Goal: Transaction & Acquisition: Book appointment/travel/reservation

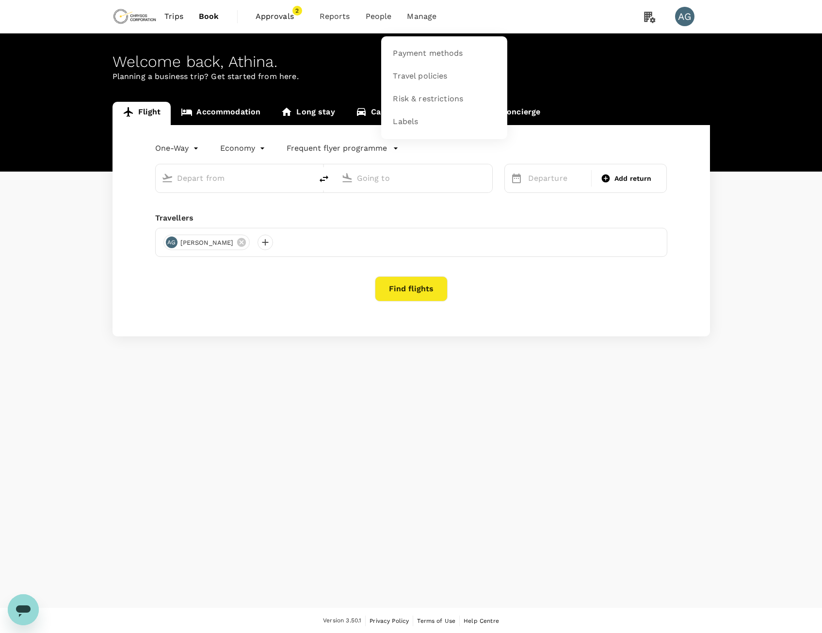
type input "roundtrip"
type input "premium-economy"
type input "Adelaide (ADL)"
type input "Nanjing Lukou Intl (NKG)"
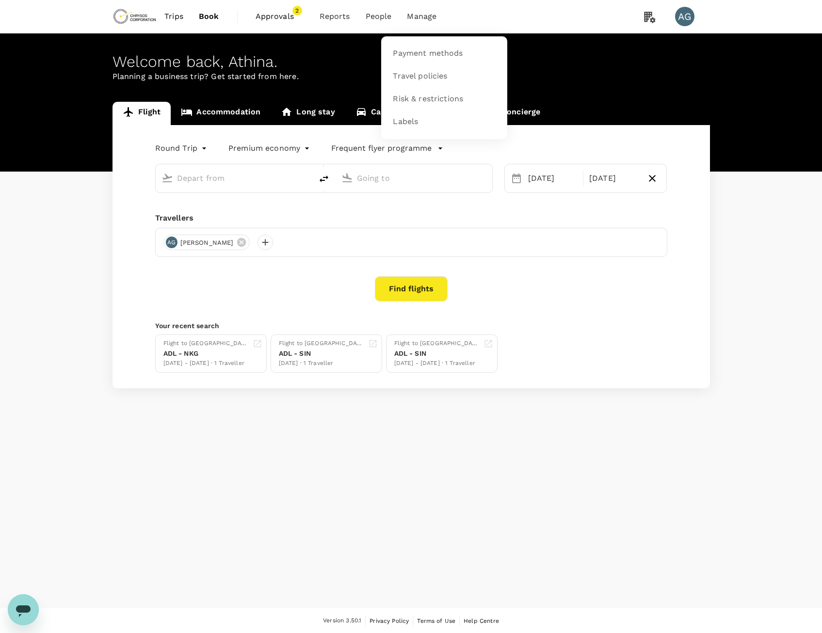
type input "Adelaide (ADL)"
type input "Nanjing Lukou Intl (NKG)"
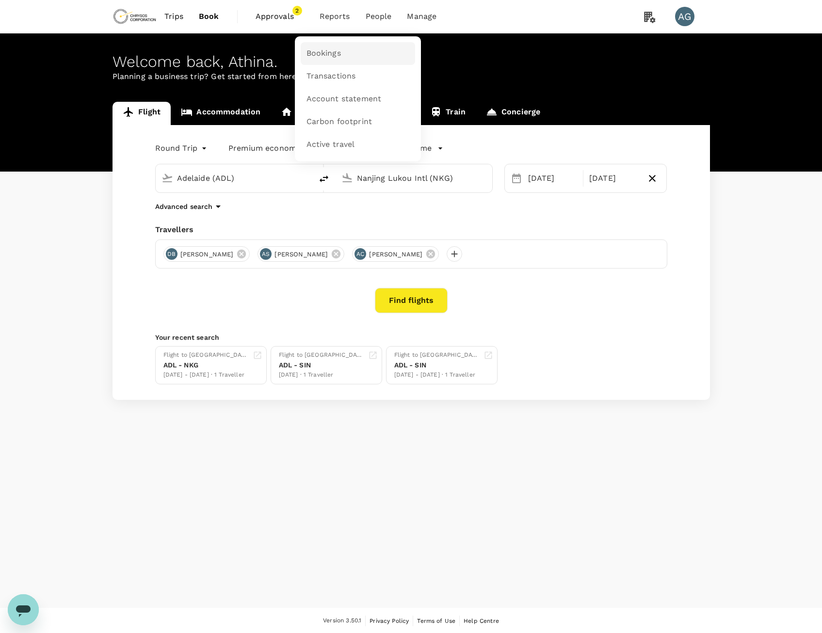
click at [329, 51] on span "Bookings" at bounding box center [323, 53] width 34 height 11
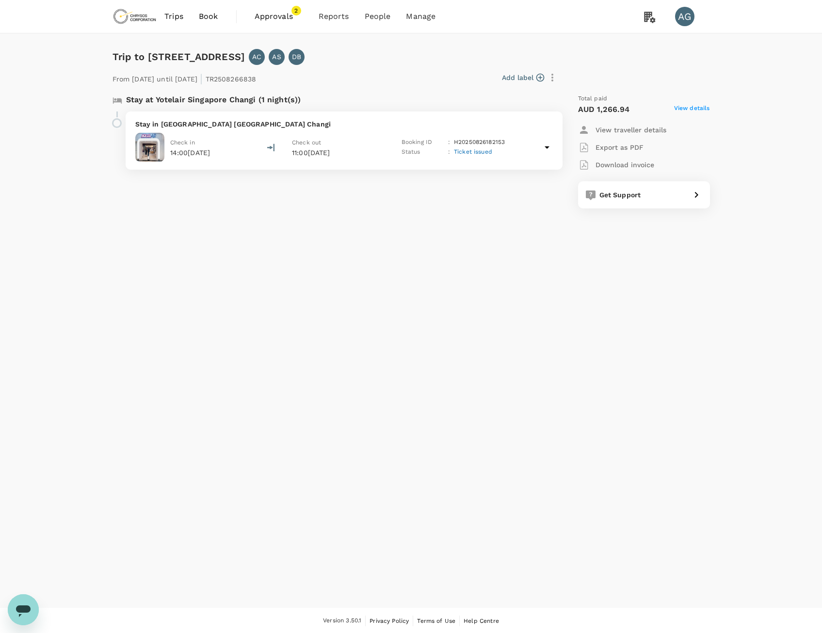
click at [616, 150] on p "Export as PDF" at bounding box center [619, 148] width 48 height 10
